Goal: Task Accomplishment & Management: Manage account settings

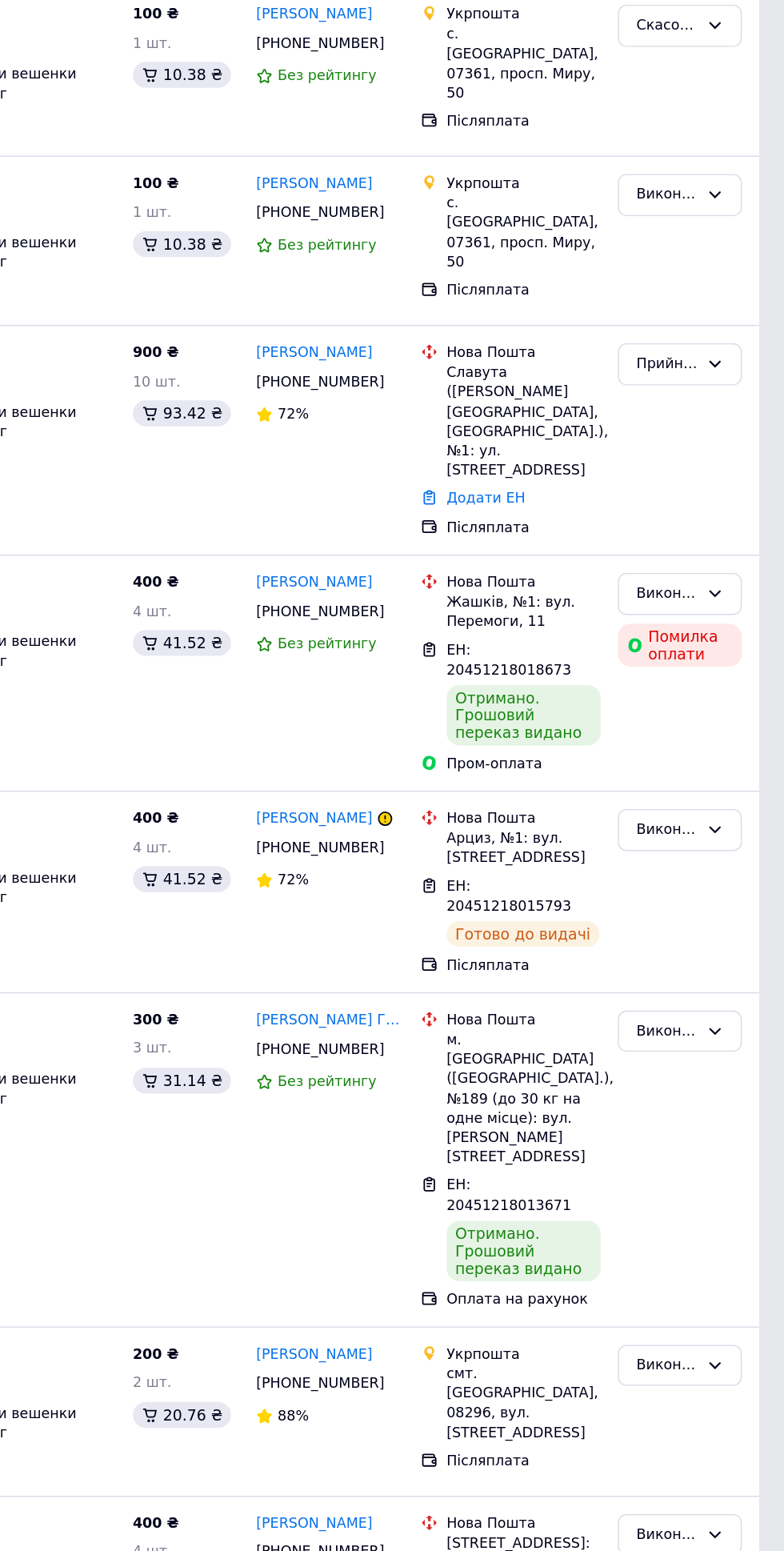
scroll to position [1207, 0]
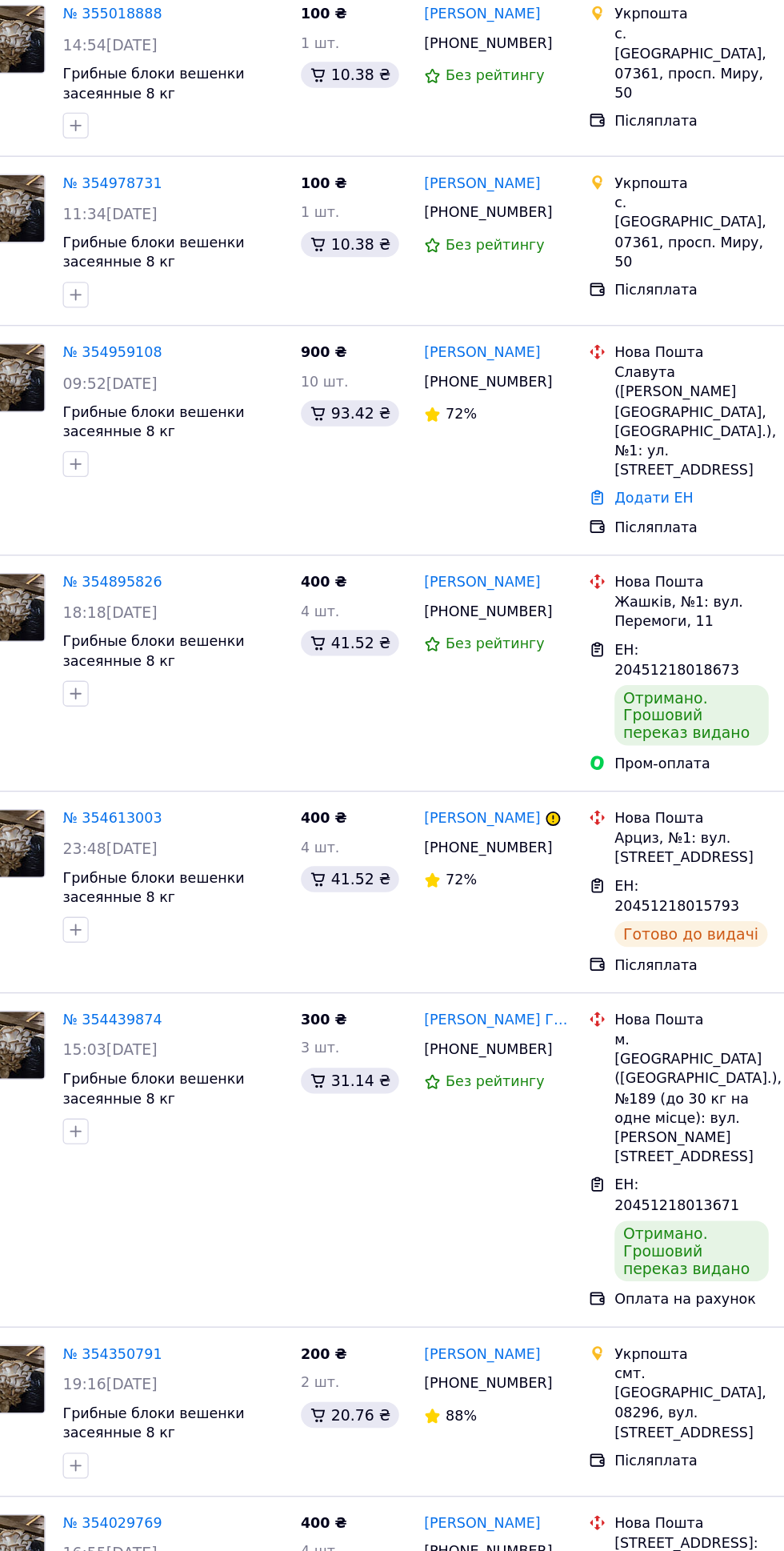
click at [157, 453] on link "№ 354959108" at bounding box center [159, 459] width 73 height 12
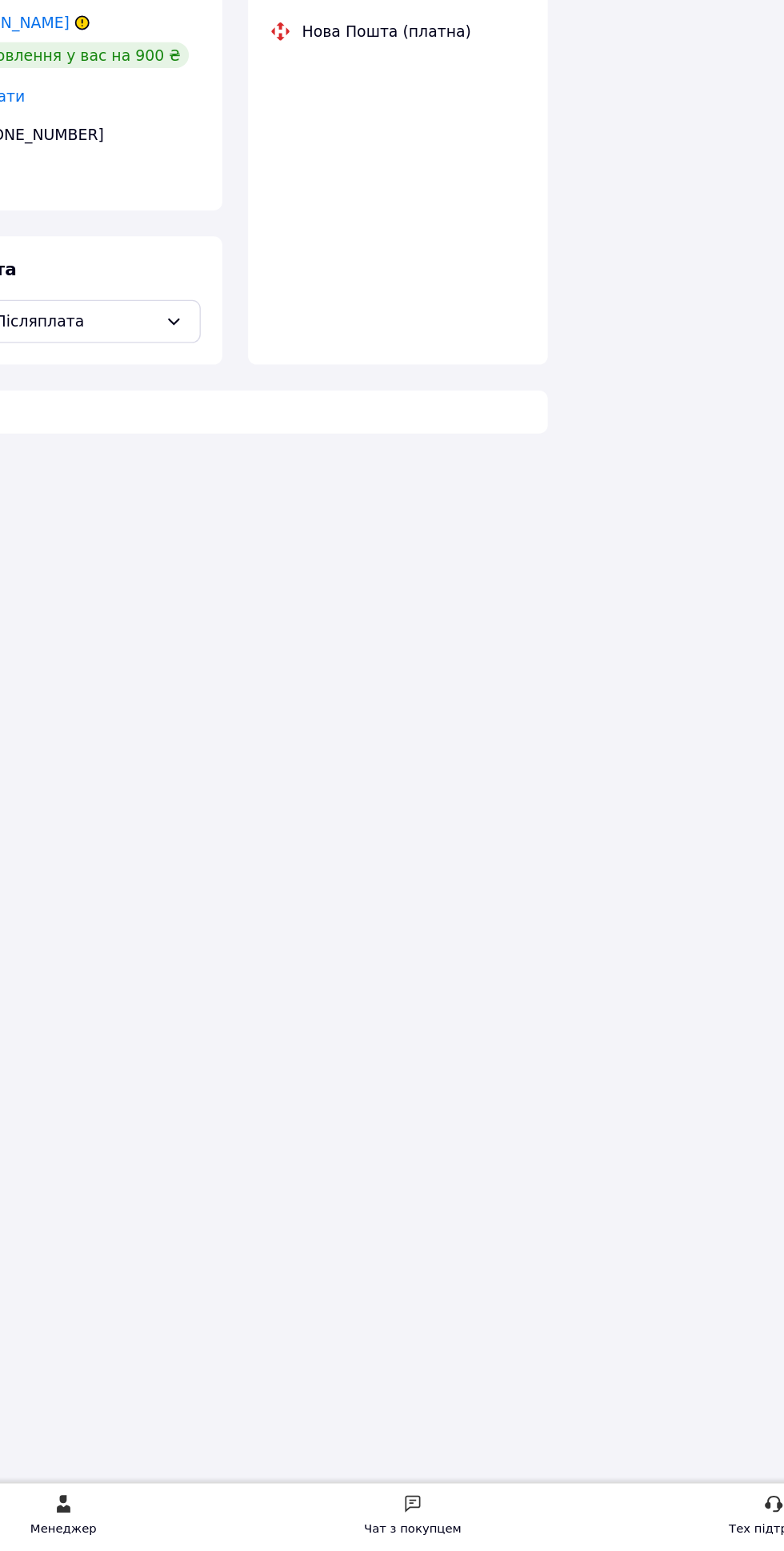
scroll to position [198, 0]
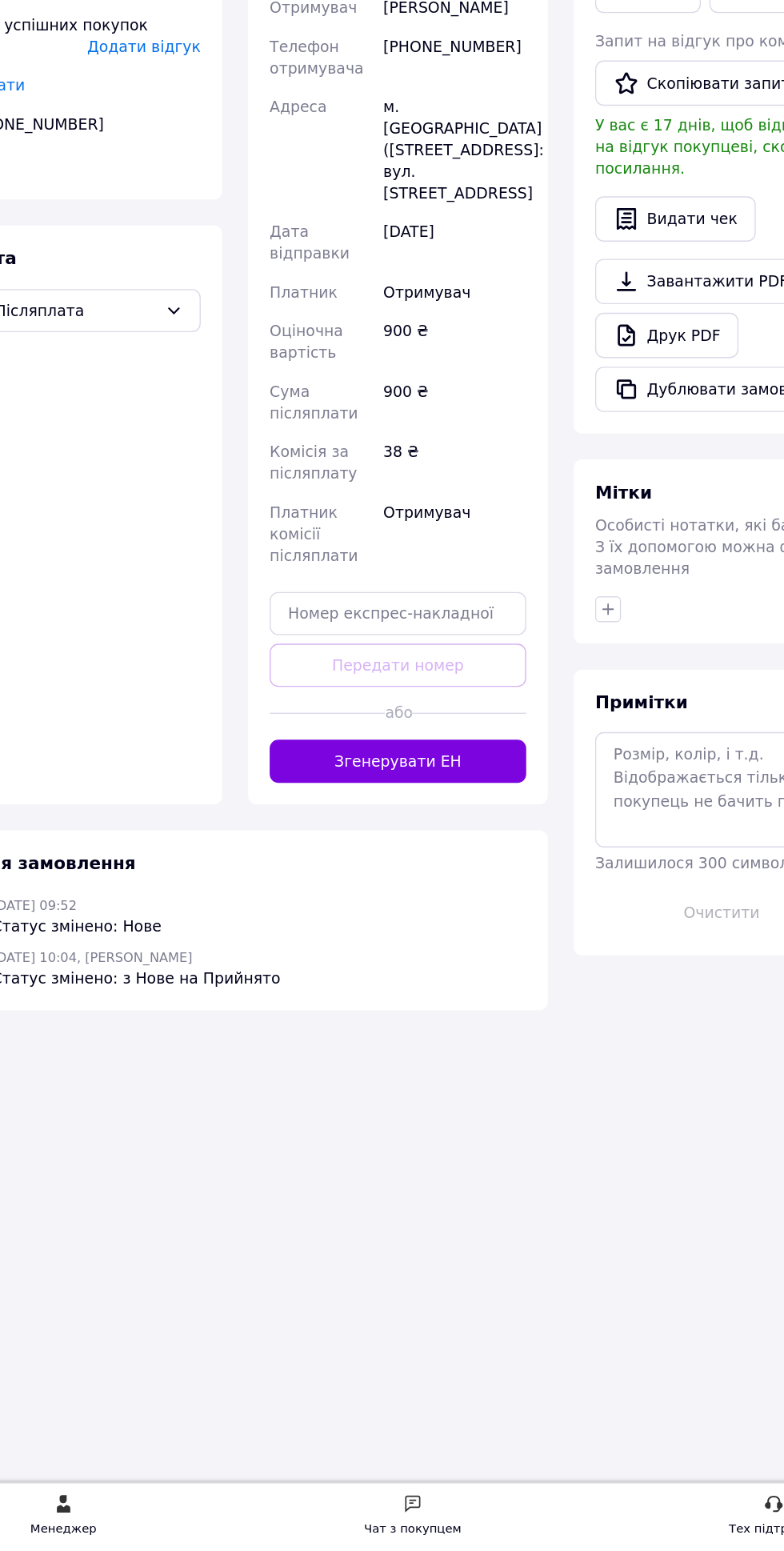
click at [344, 949] on button "Згенерувати ЕН" at bounding box center [372, 965] width 191 height 32
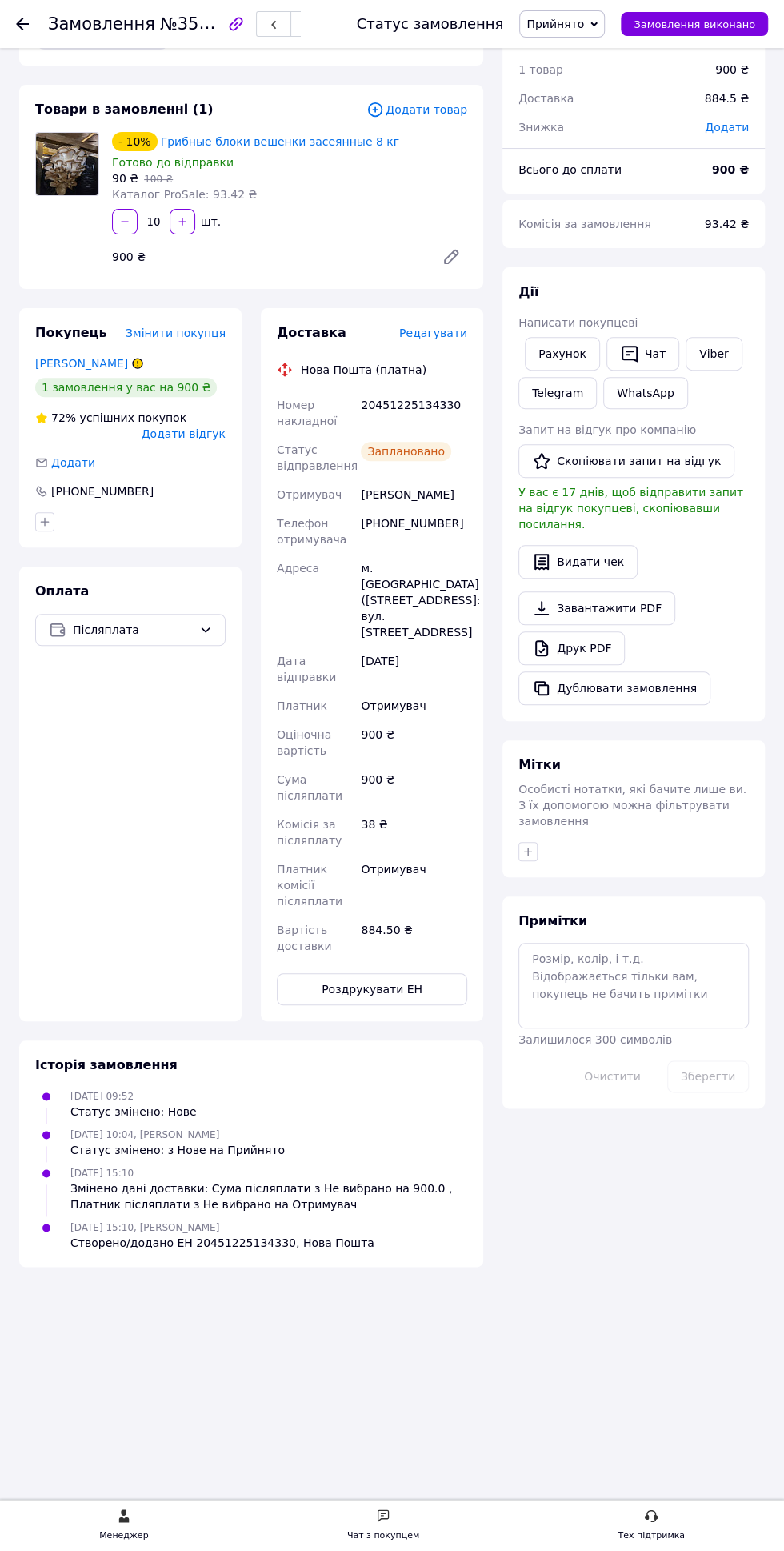
scroll to position [0, 0]
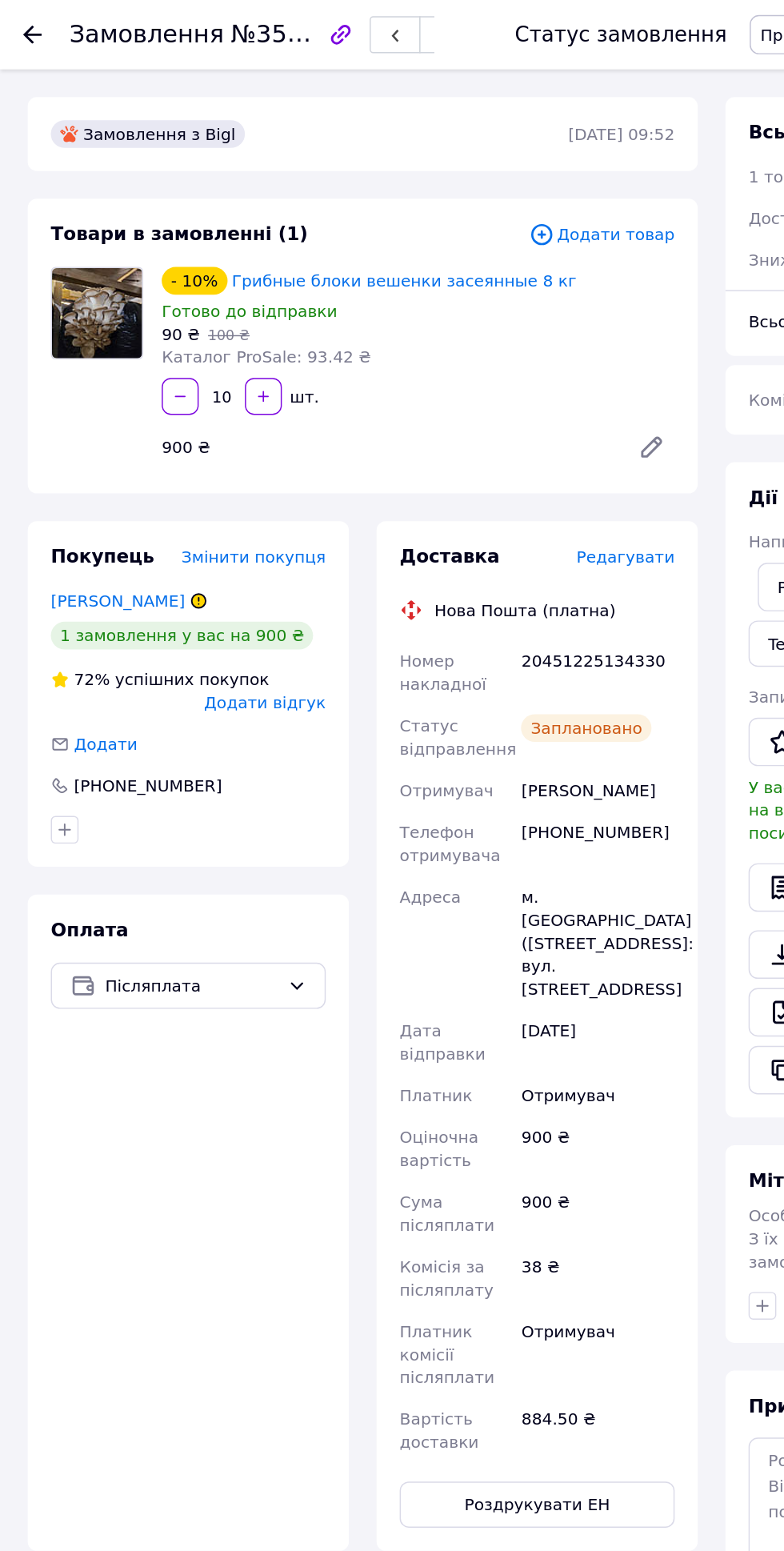
click at [22, 23] on use at bounding box center [22, 23] width 12 height 12
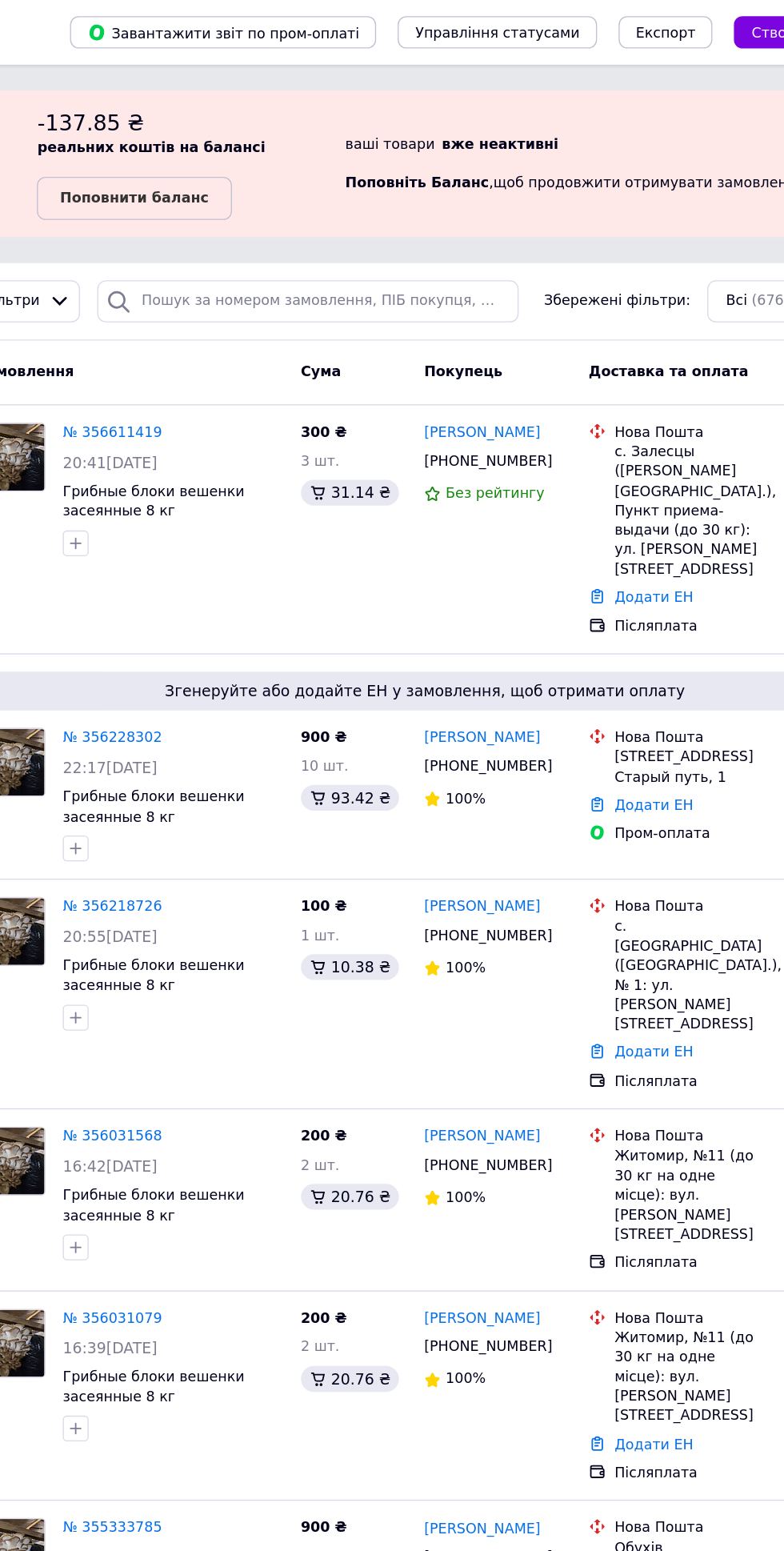
click at [157, 541] on link "№ 356228302" at bounding box center [159, 547] width 73 height 12
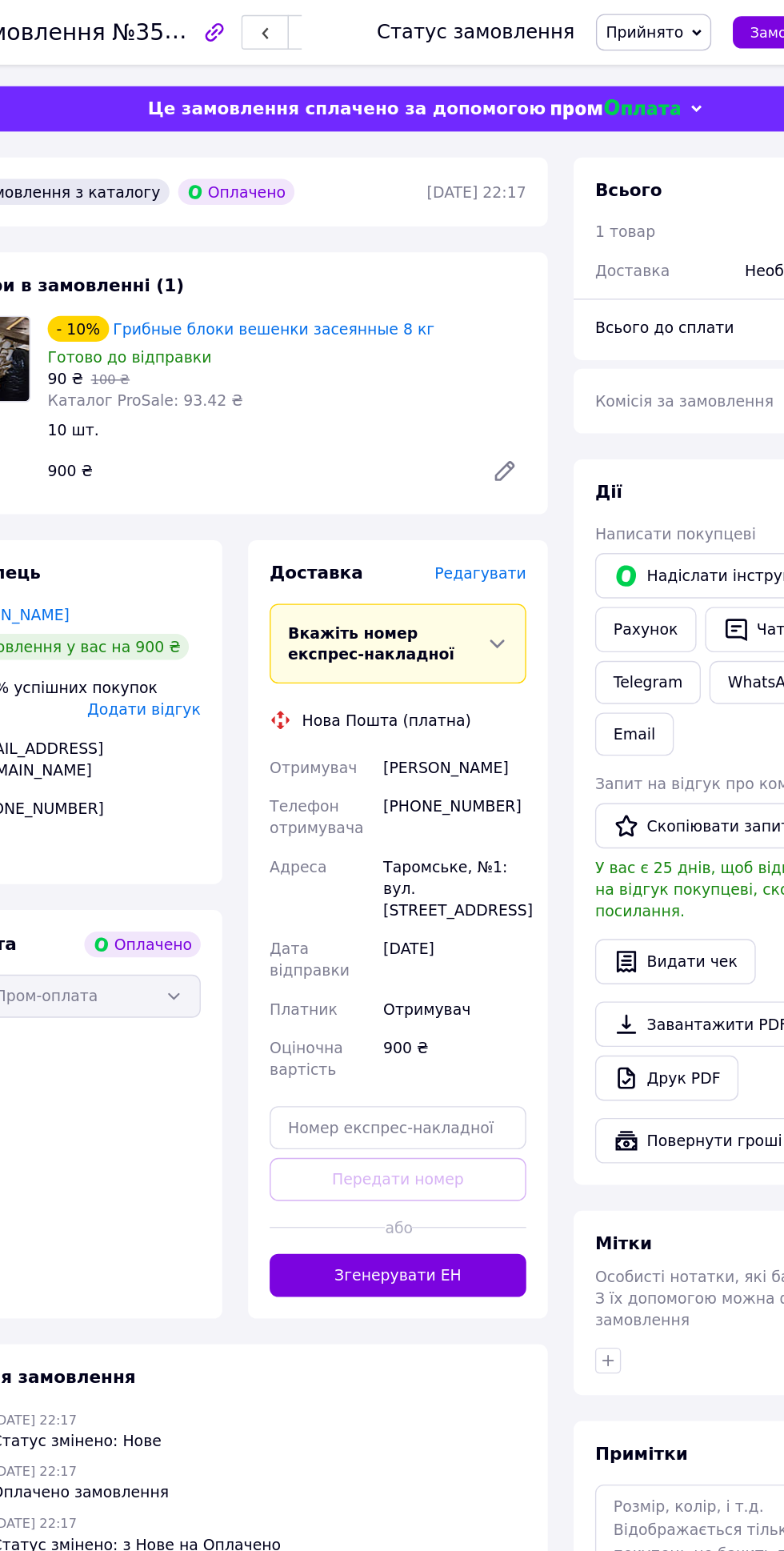
click at [335, 931] on button "Згенерувати ЕН" at bounding box center [372, 947] width 191 height 32
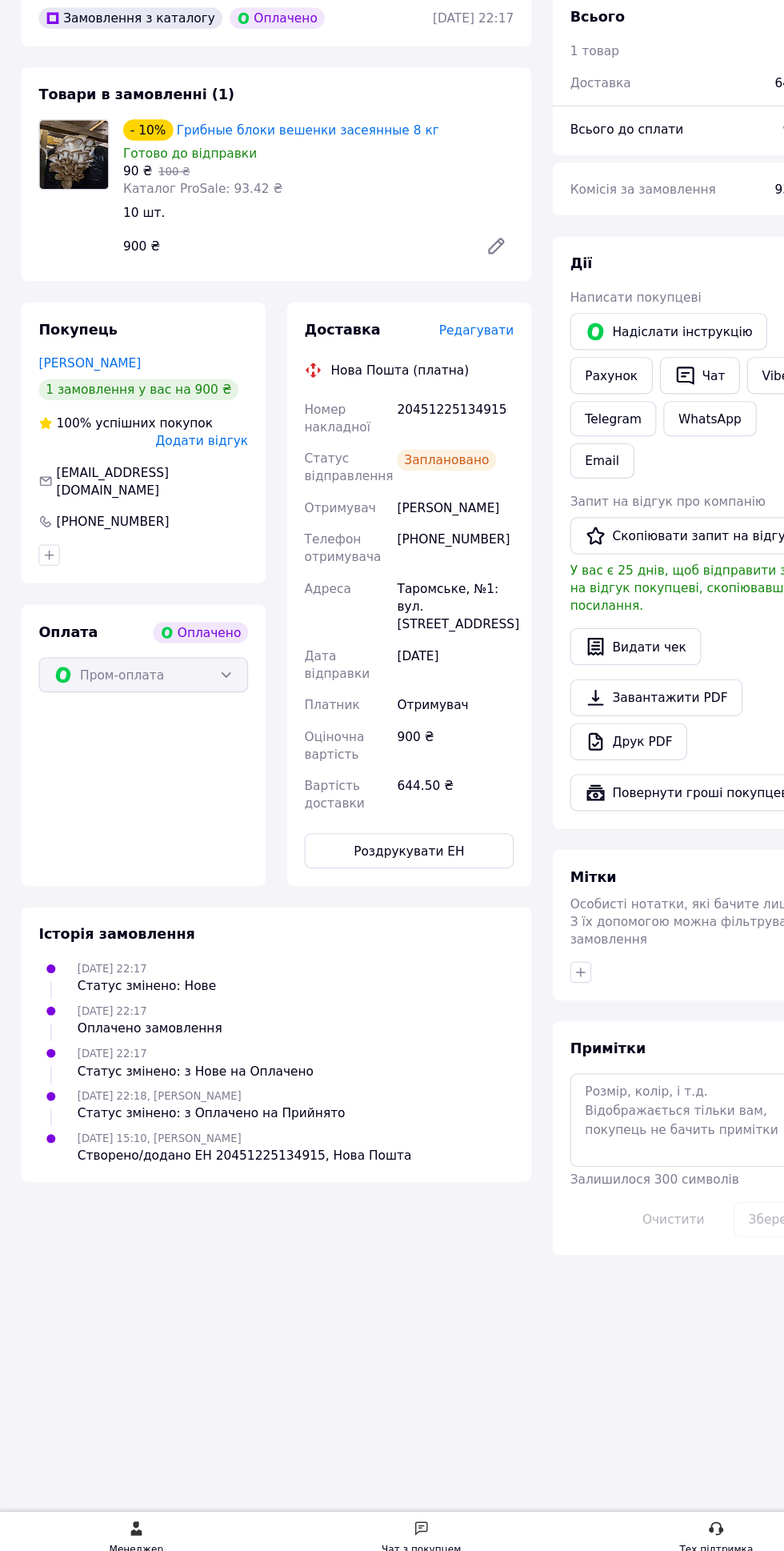
scroll to position [9, 0]
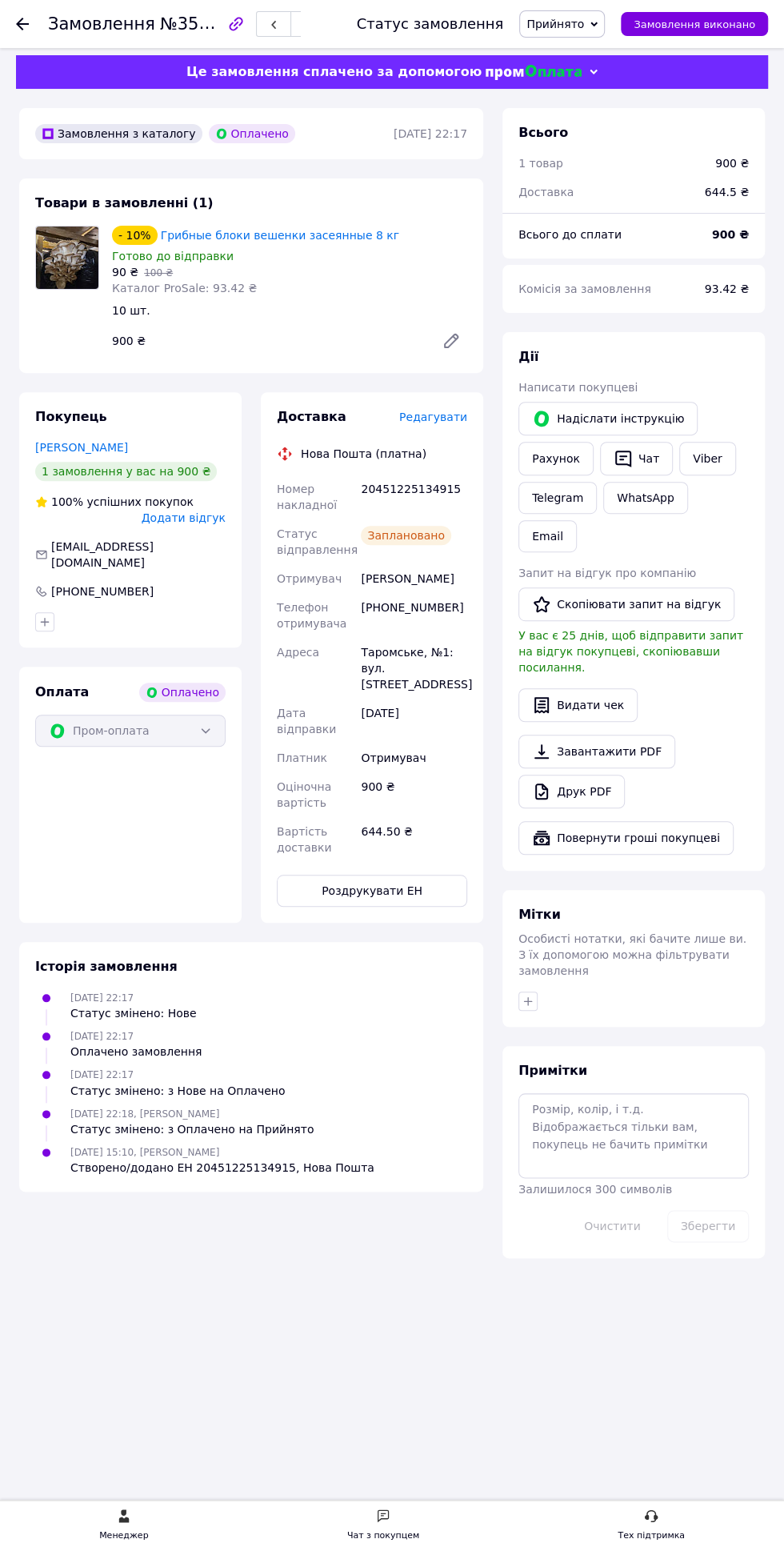
click at [22, 23] on use at bounding box center [22, 23] width 12 height 12
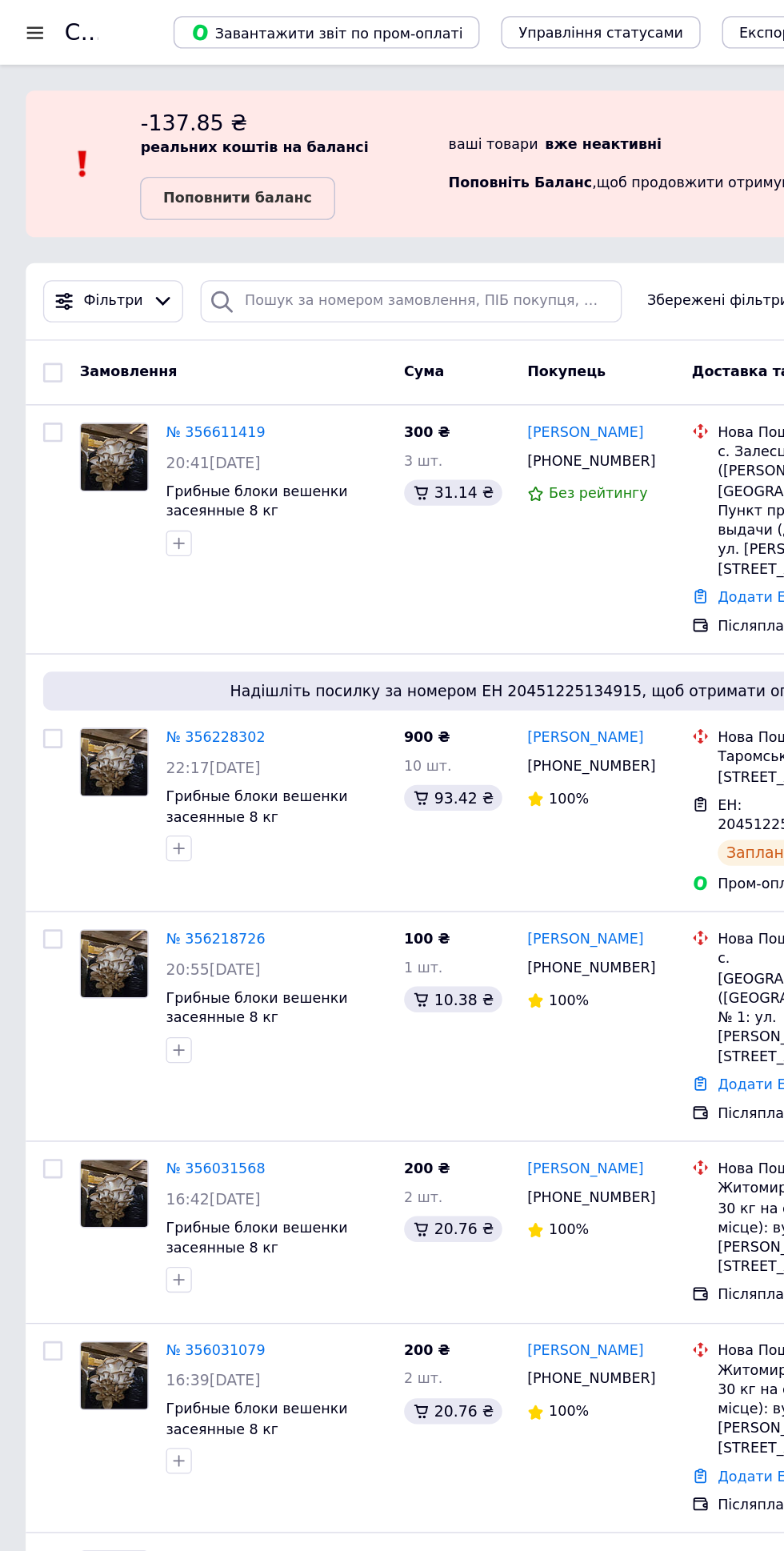
click at [21, 24] on div at bounding box center [26, 24] width 20 height 14
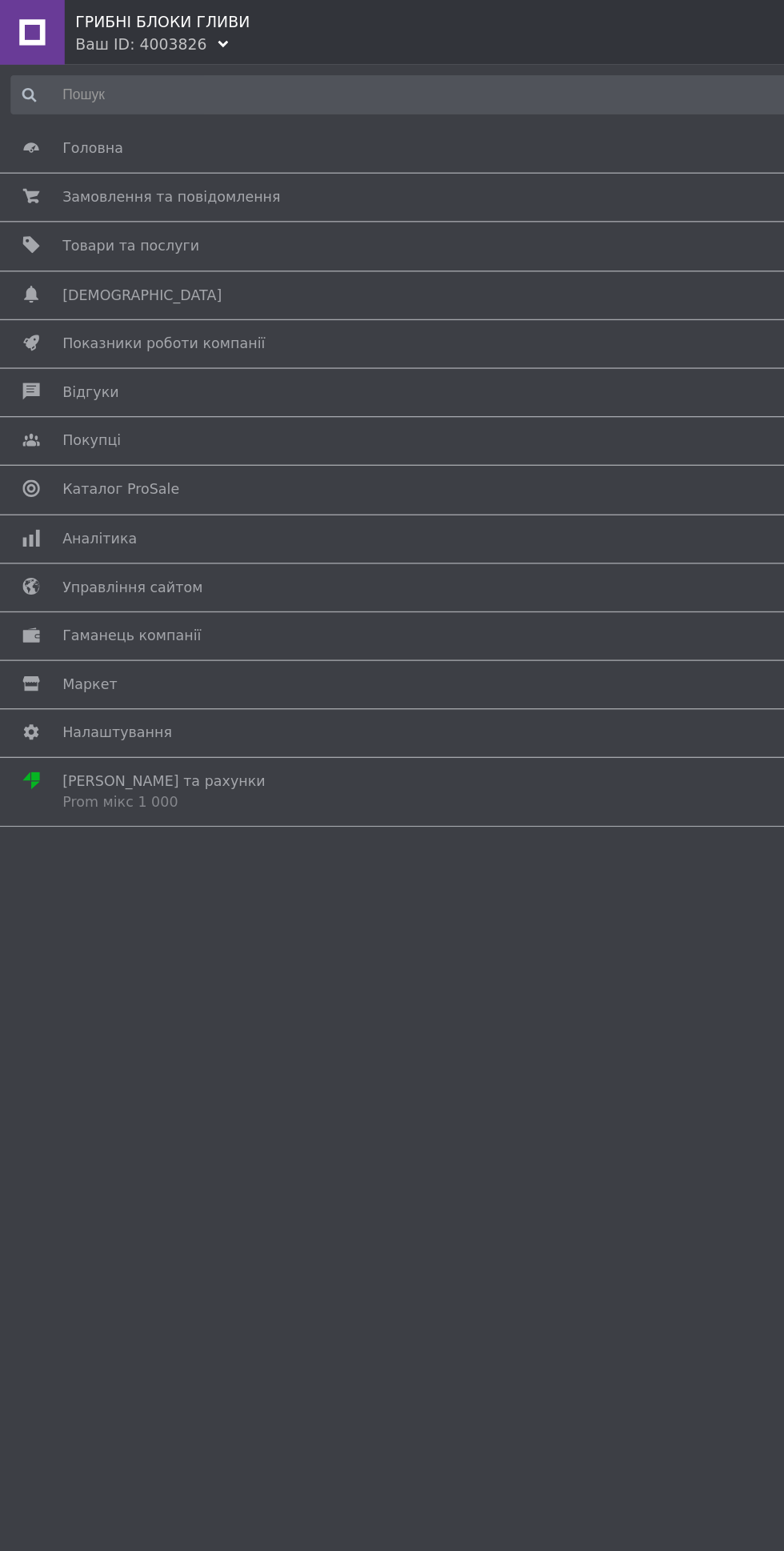
click at [62, 117] on span "Головна" at bounding box center [69, 110] width 45 height 14
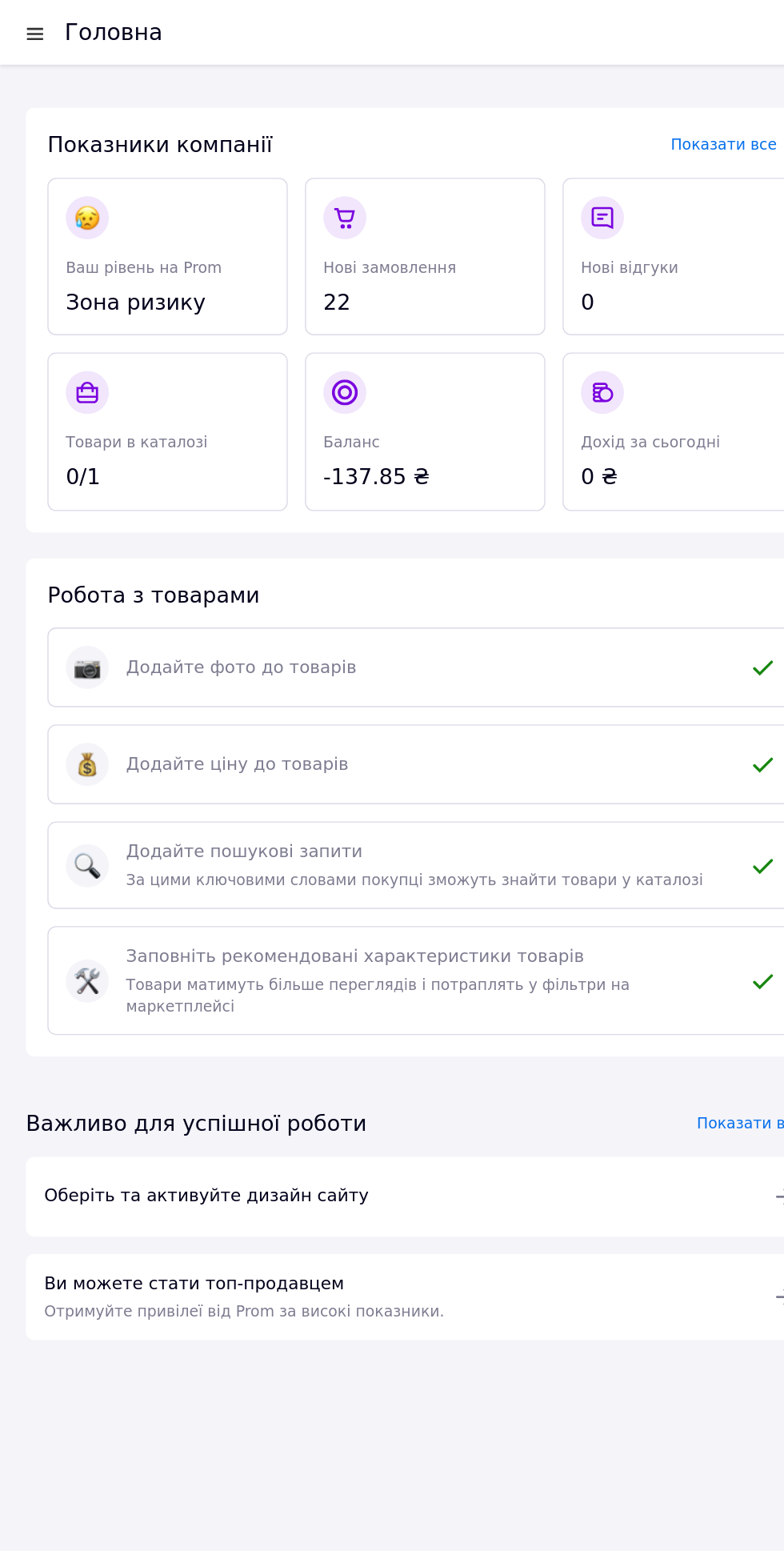
click at [22, 23] on div at bounding box center [26, 25] width 20 height 16
